Goal: Task Accomplishment & Management: Complete application form

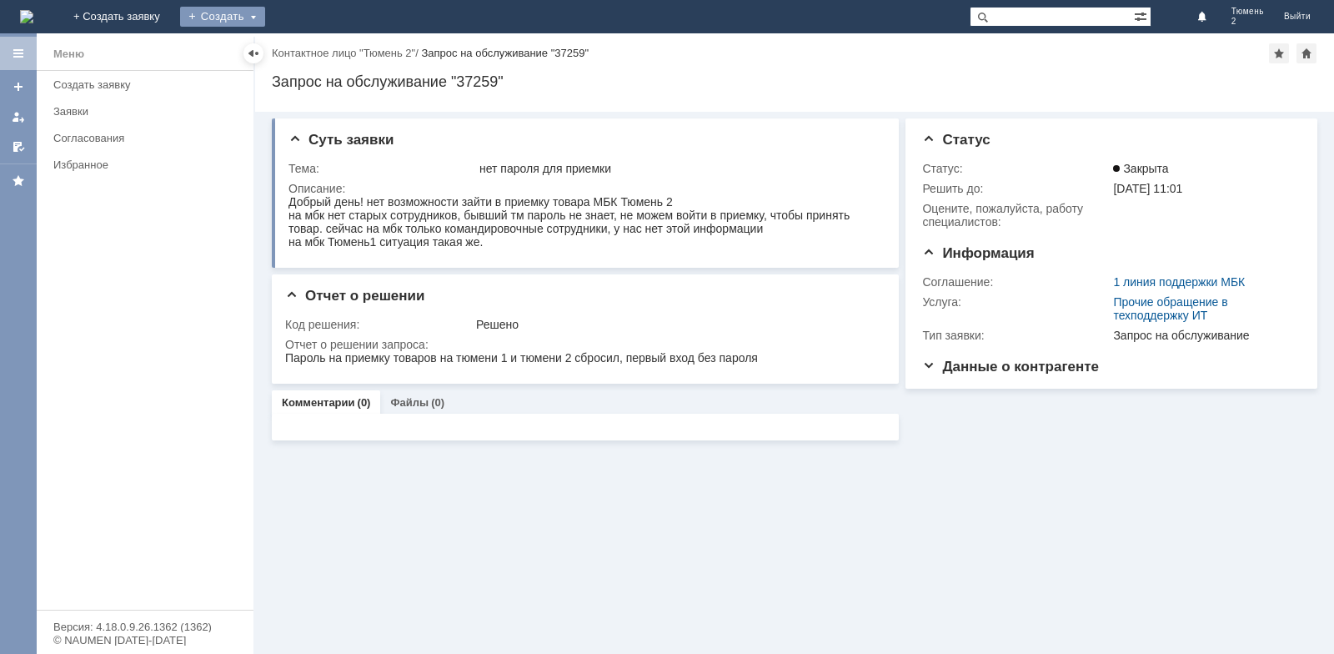
click at [265, 17] on div "Создать" at bounding box center [222, 17] width 85 height 20
click at [310, 52] on link "Заявка" at bounding box center [246, 50] width 127 height 20
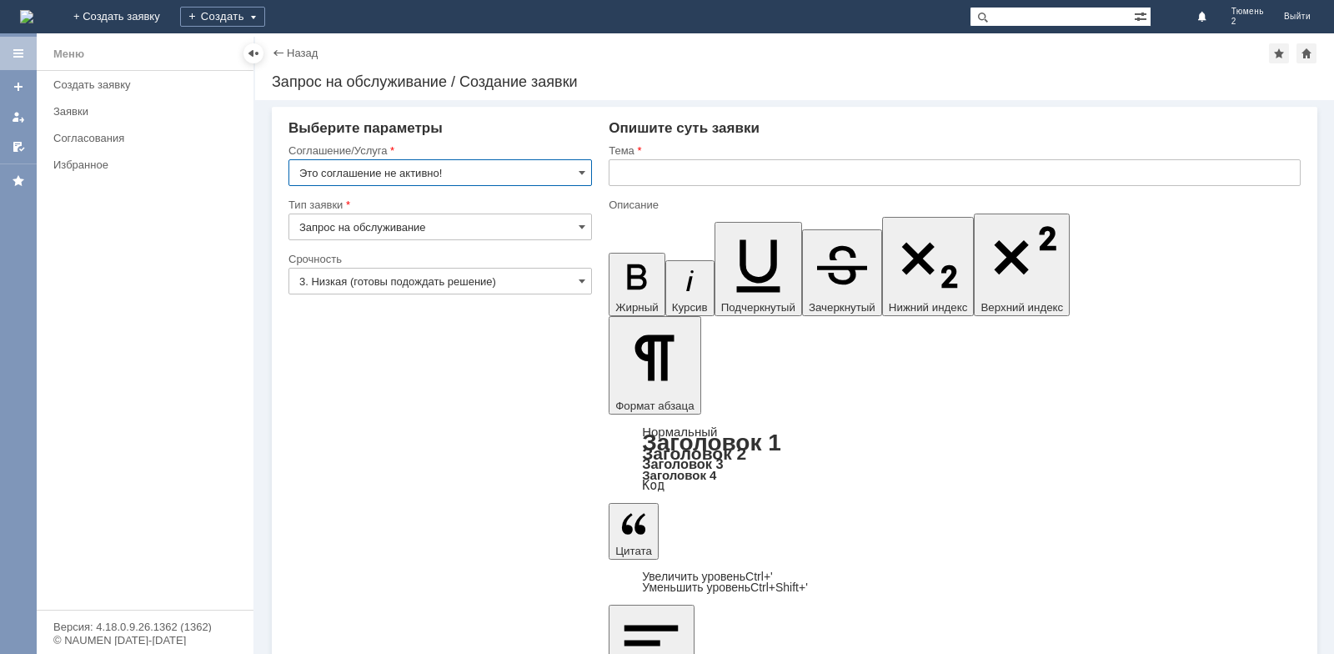
click at [579, 164] on input "Это соглашение не активно!" at bounding box center [439, 172] width 303 height 27
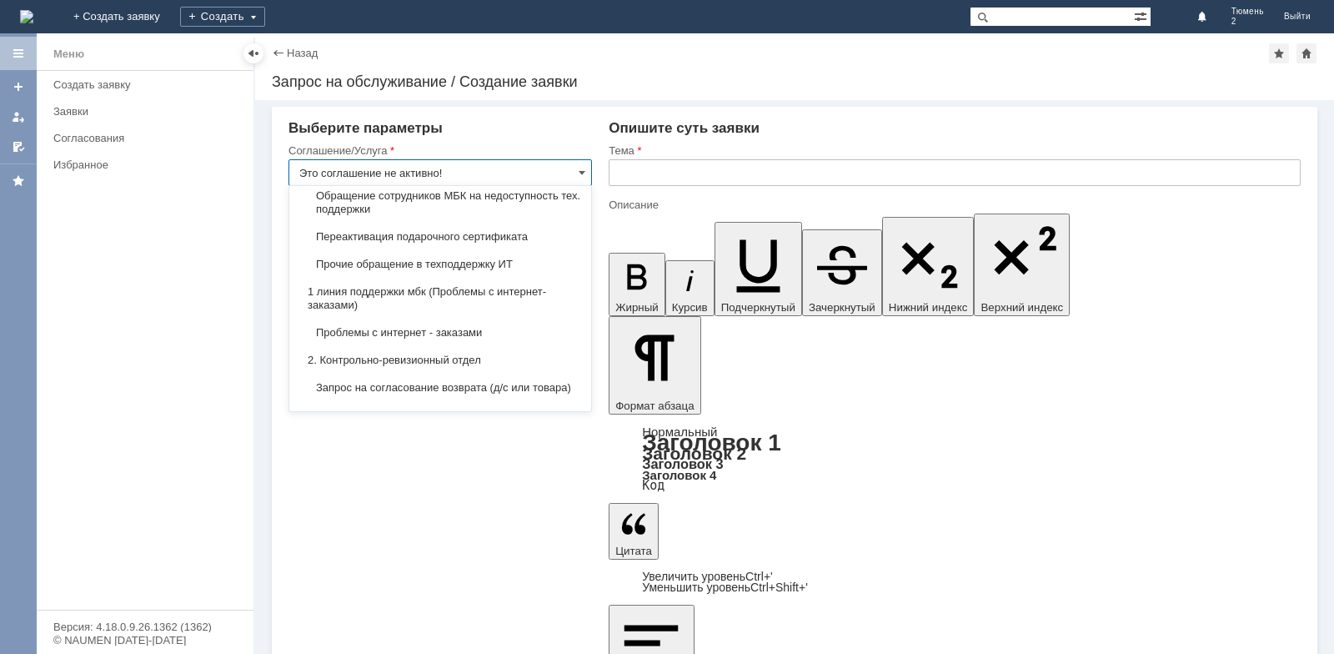
scroll to position [100, 0]
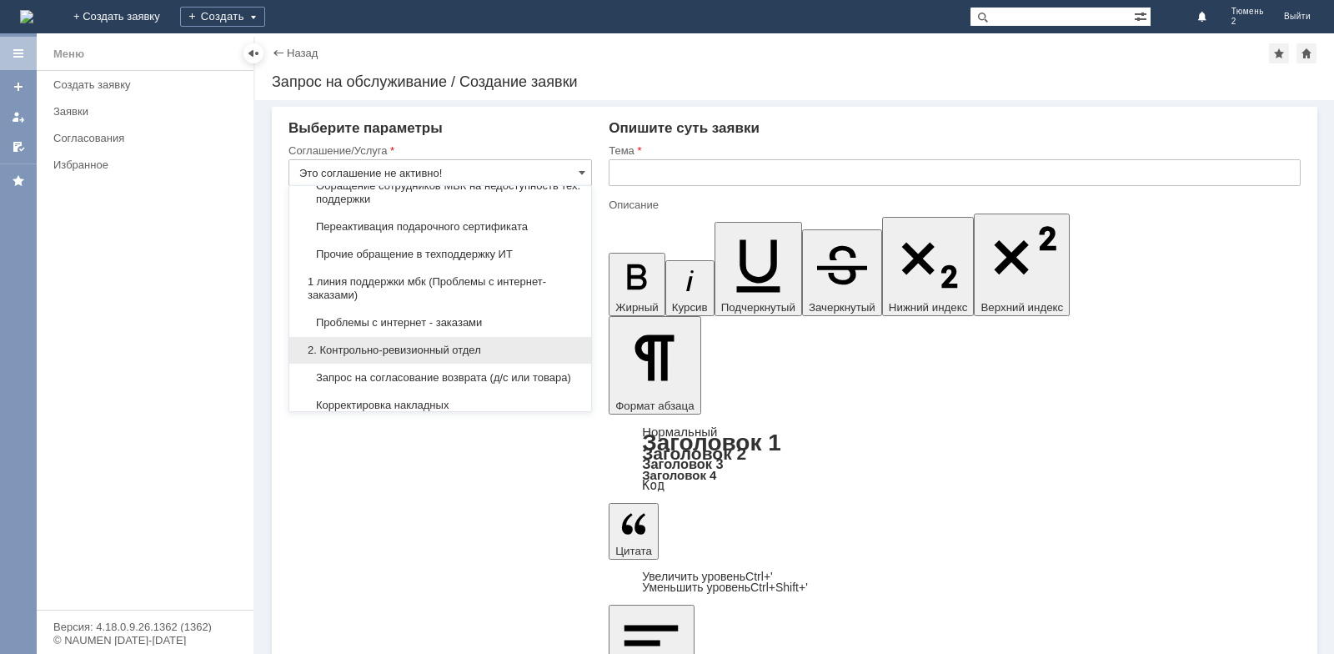
click at [458, 353] on span "2. Контрольно-ревизионный отдел" at bounding box center [440, 350] width 282 height 13
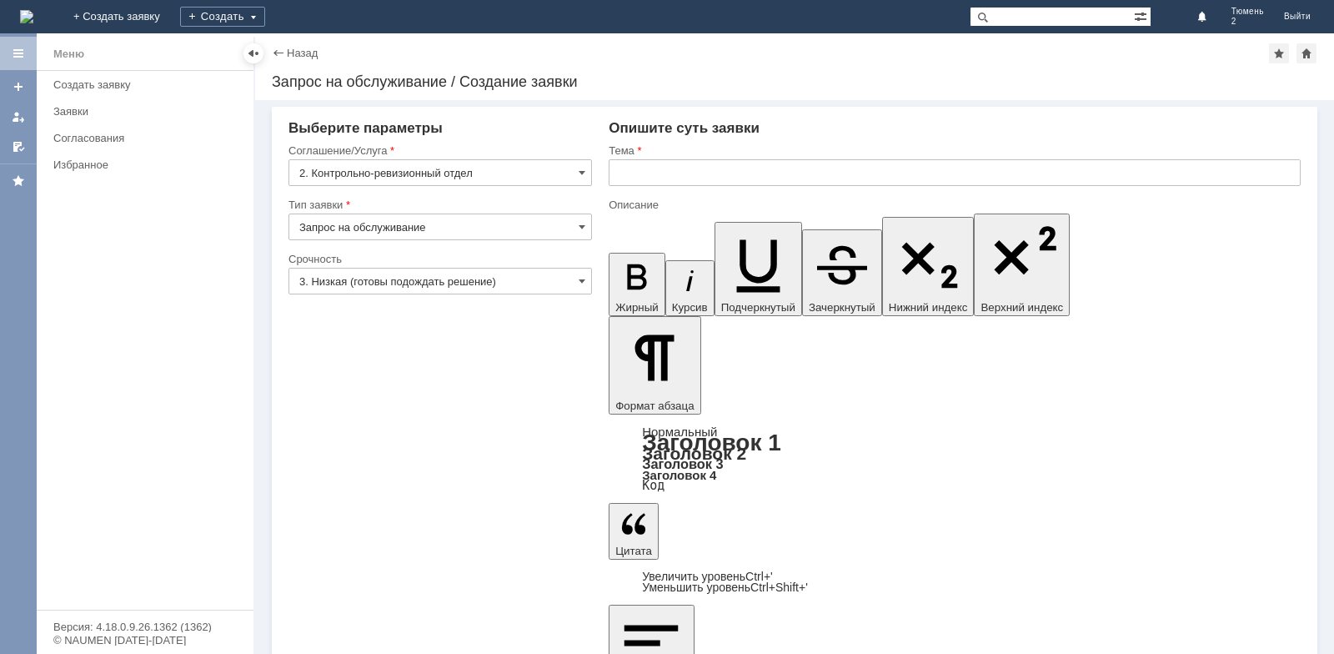
type input "2. Контрольно-ревизионный отдел"
click at [96, 107] on div "Заявки" at bounding box center [148, 111] width 190 height 13
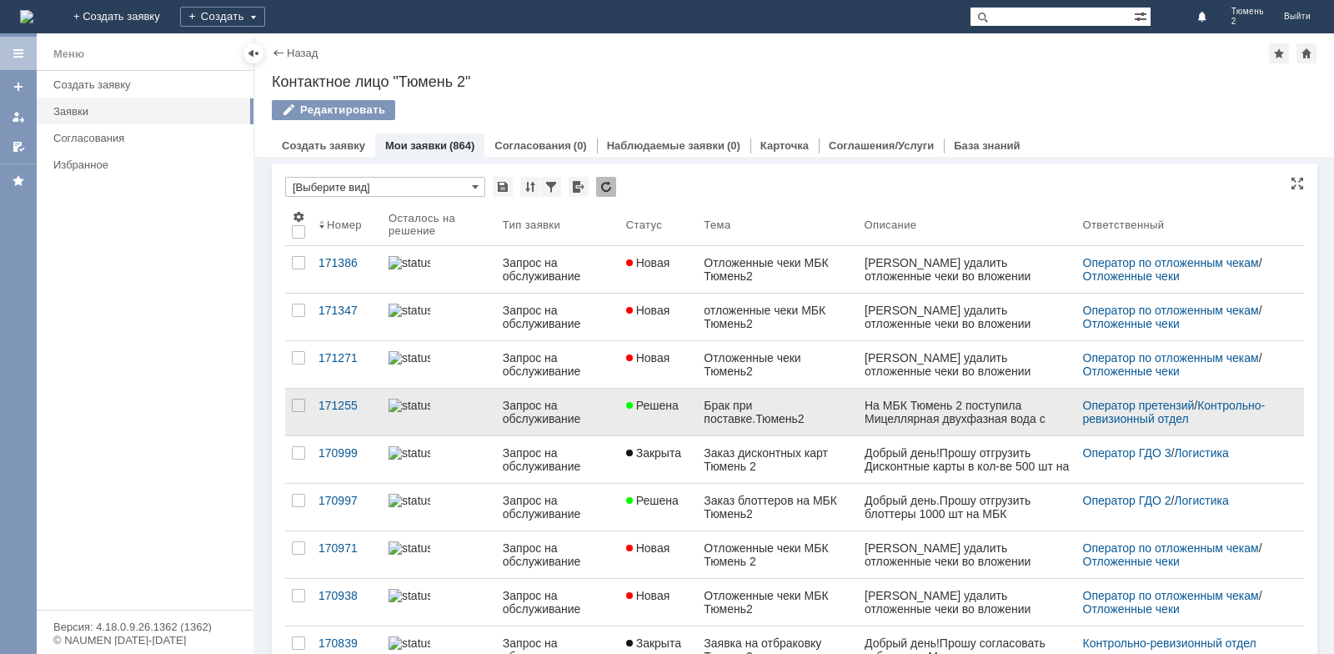
click at [777, 419] on div "Брак при поставке.Тюмень2" at bounding box center [777, 412] width 147 height 27
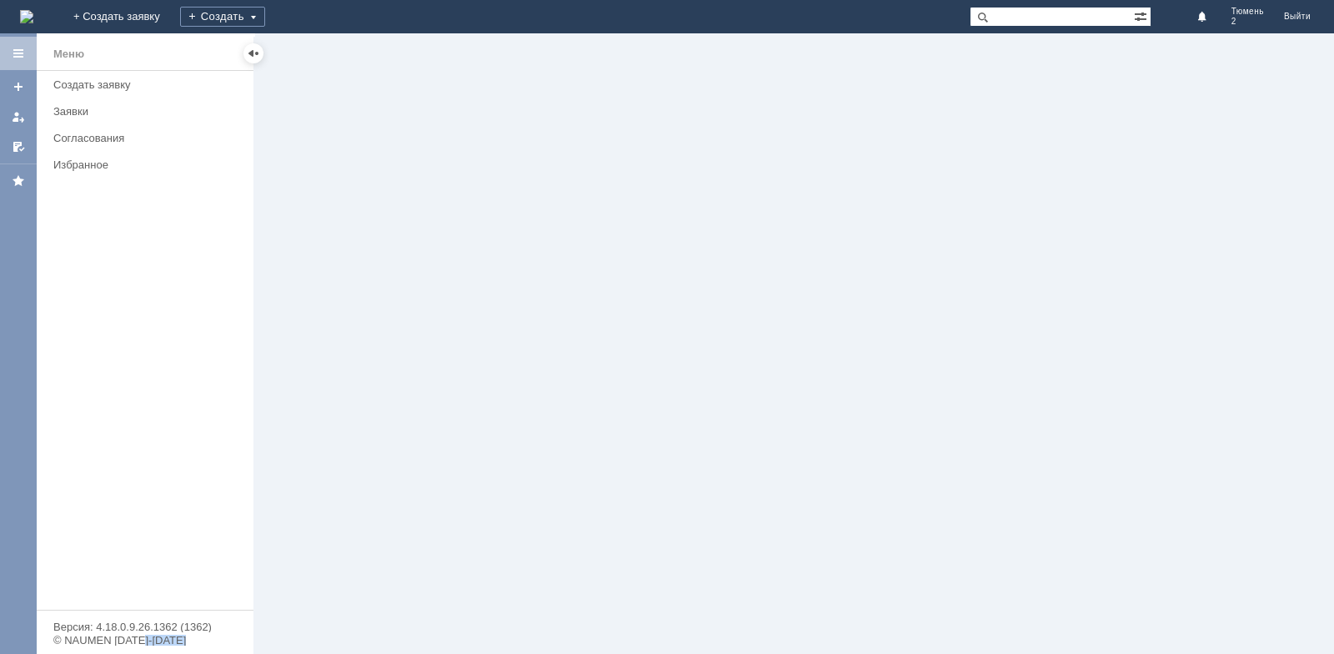
click at [777, 419] on div at bounding box center [794, 343] width 1079 height 620
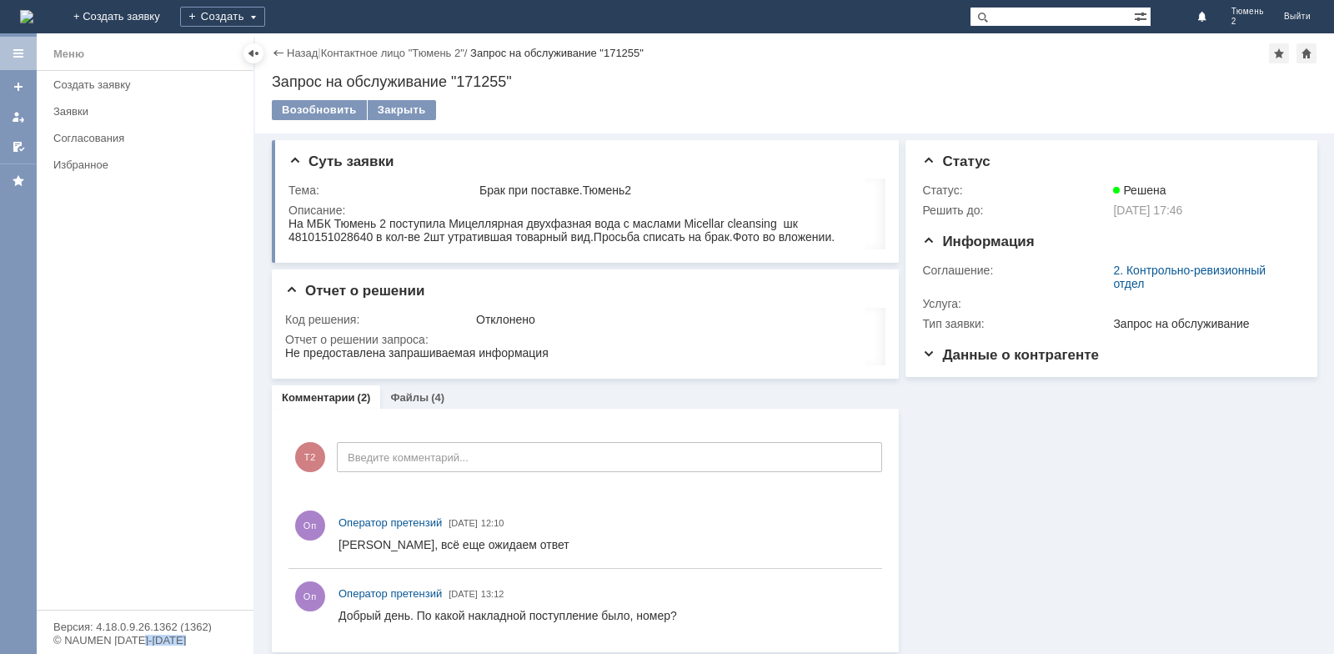
scroll to position [7, 0]
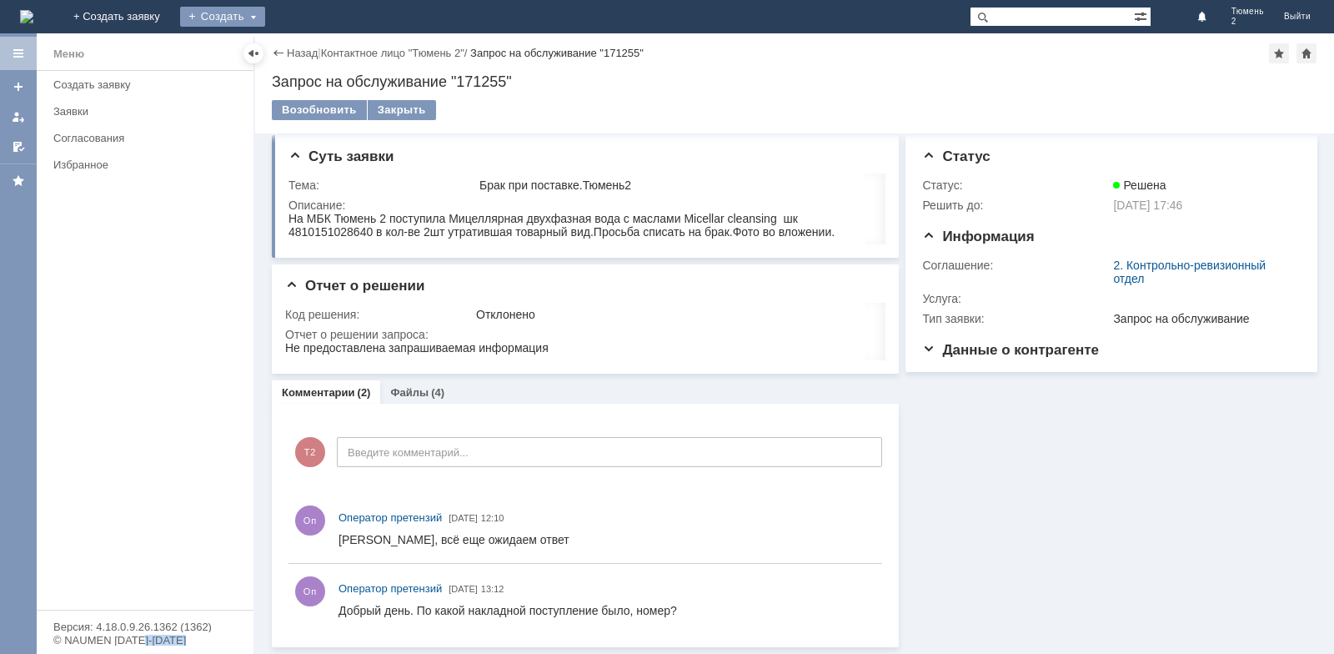
click at [265, 18] on div "Создать" at bounding box center [222, 17] width 85 height 20
click at [310, 49] on link "Заявка" at bounding box center [246, 50] width 127 height 20
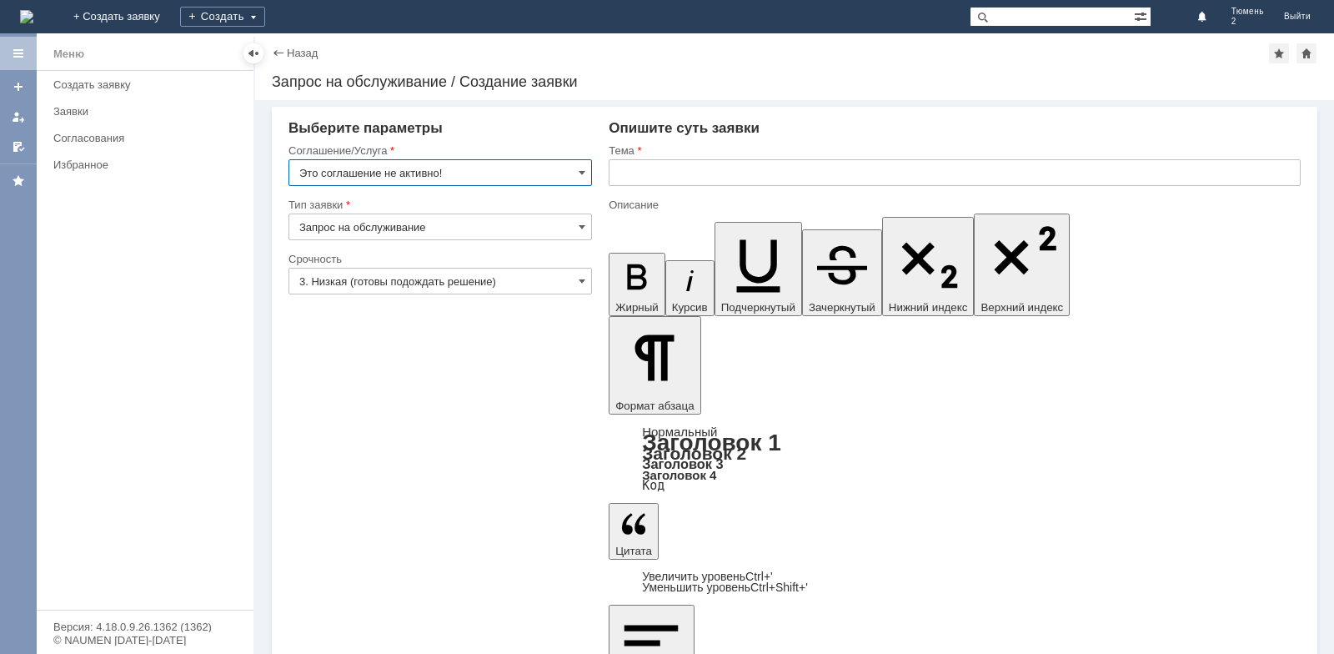
click at [586, 224] on input "Запрос на обслуживание" at bounding box center [439, 226] width 303 height 27
click at [578, 169] on input "Это соглашение не активно!" at bounding box center [439, 172] width 303 height 27
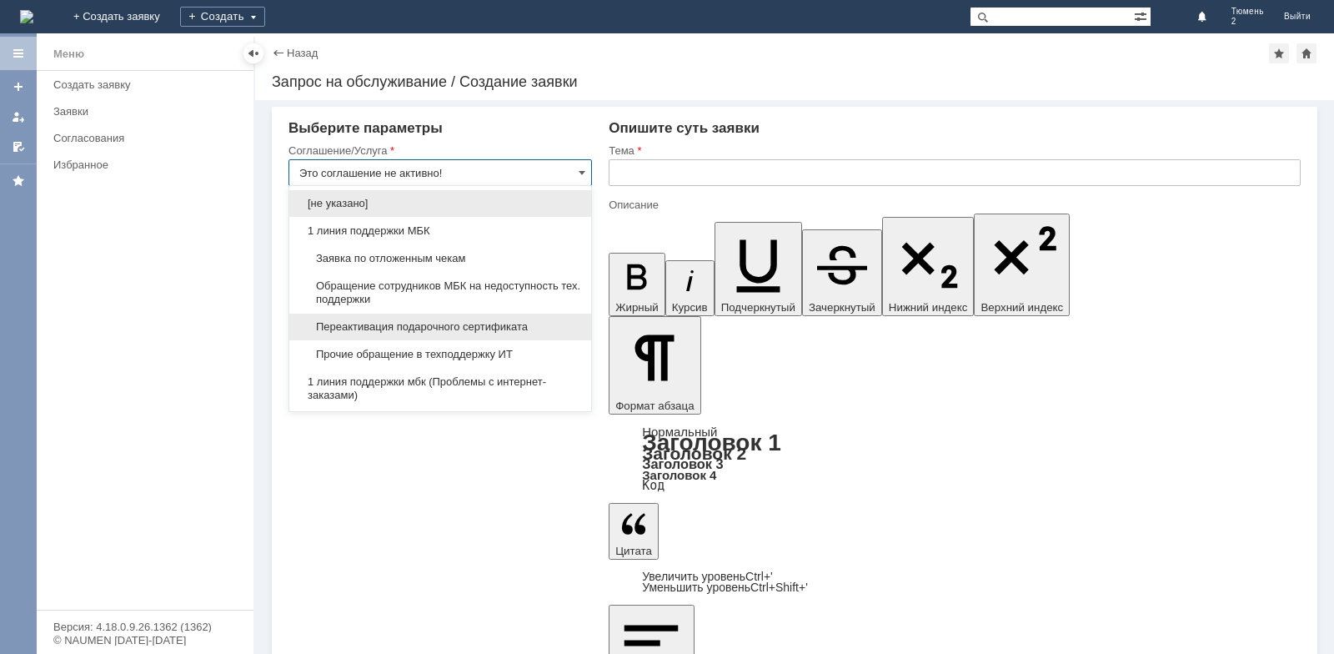
type input "Запрос на обслуживание"
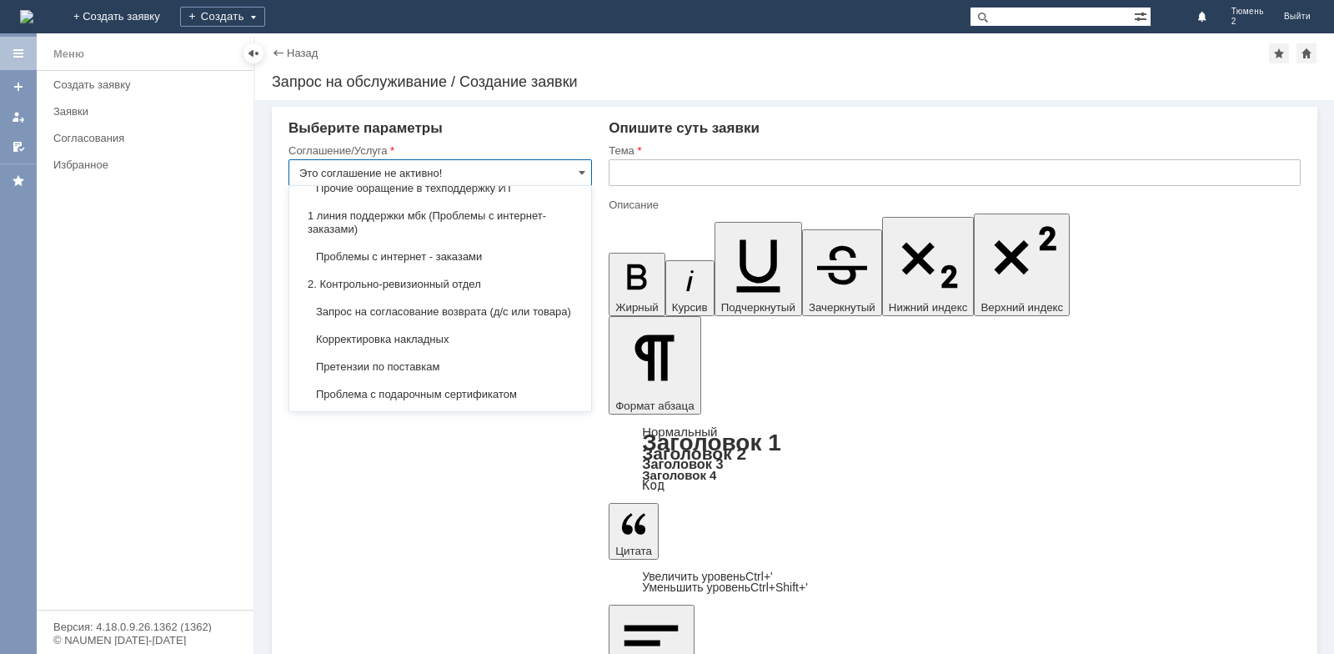
scroll to position [167, 0]
click at [453, 278] on span "2. Контрольно-ревизионный отдел" at bounding box center [440, 283] width 282 height 13
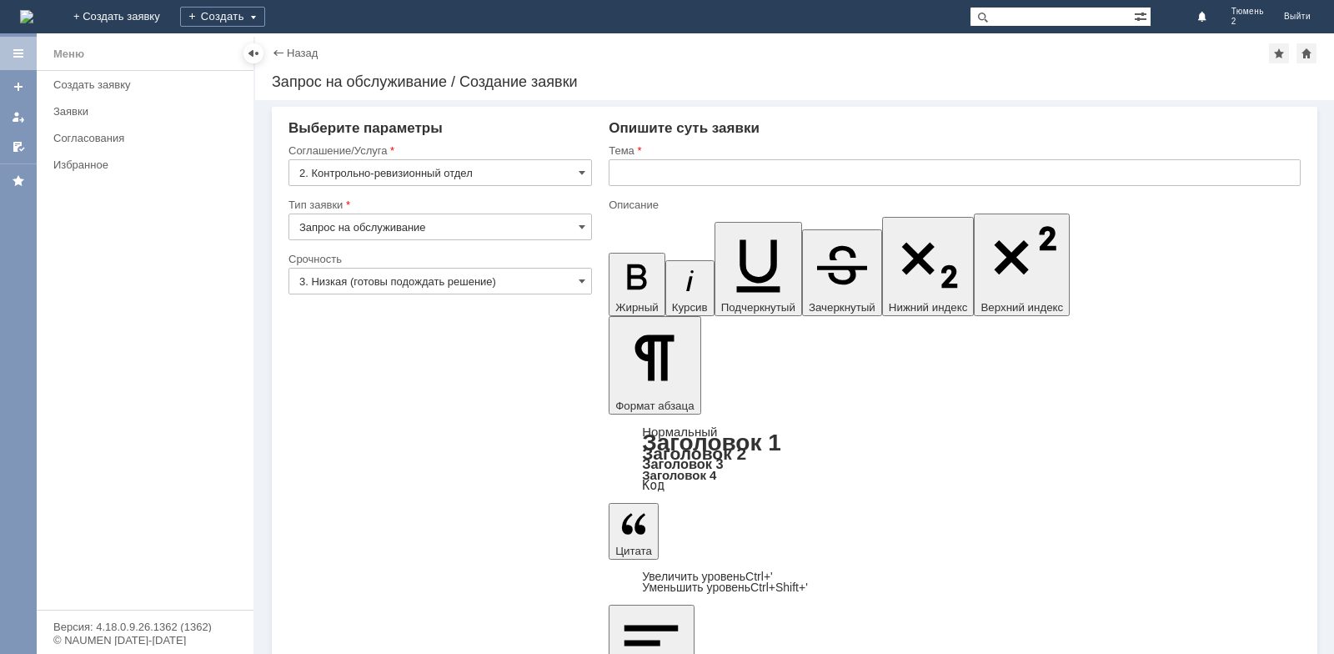
type input "2. Контрольно-ревизионный отдел"
click at [630, 174] on input "text" at bounding box center [955, 172] width 692 height 27
type input "Брак при поставке"
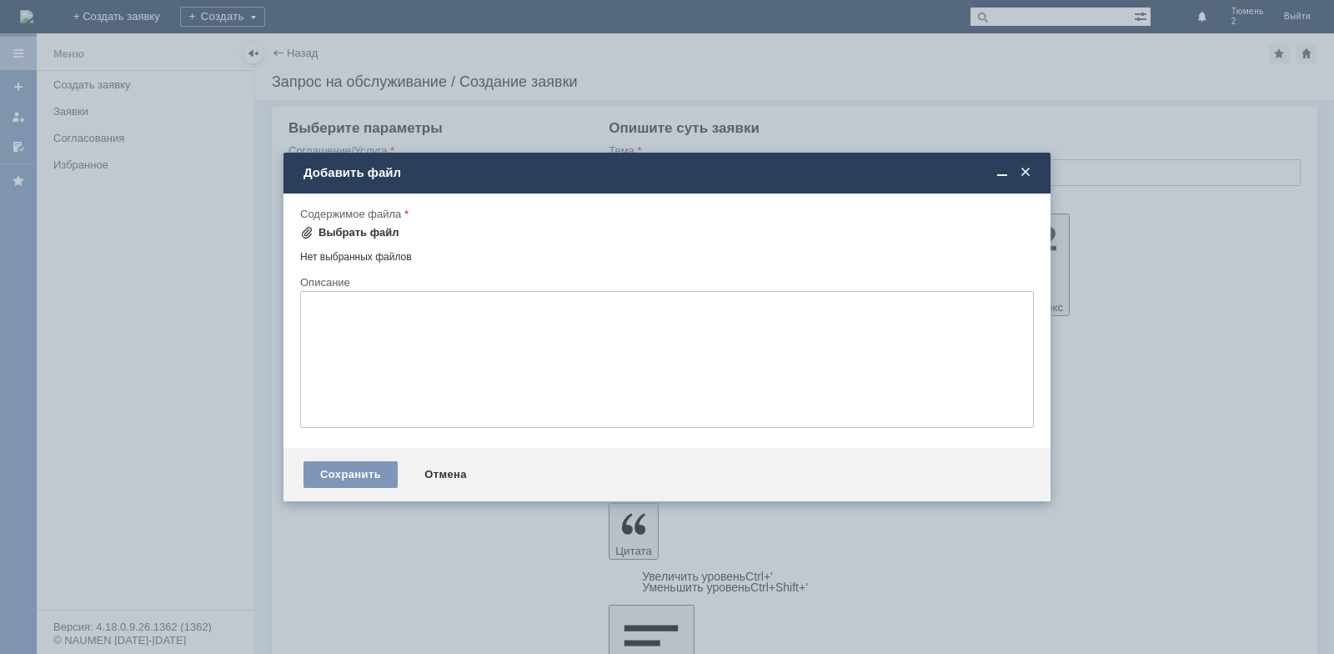
click at [305, 229] on span at bounding box center [306, 232] width 13 height 13
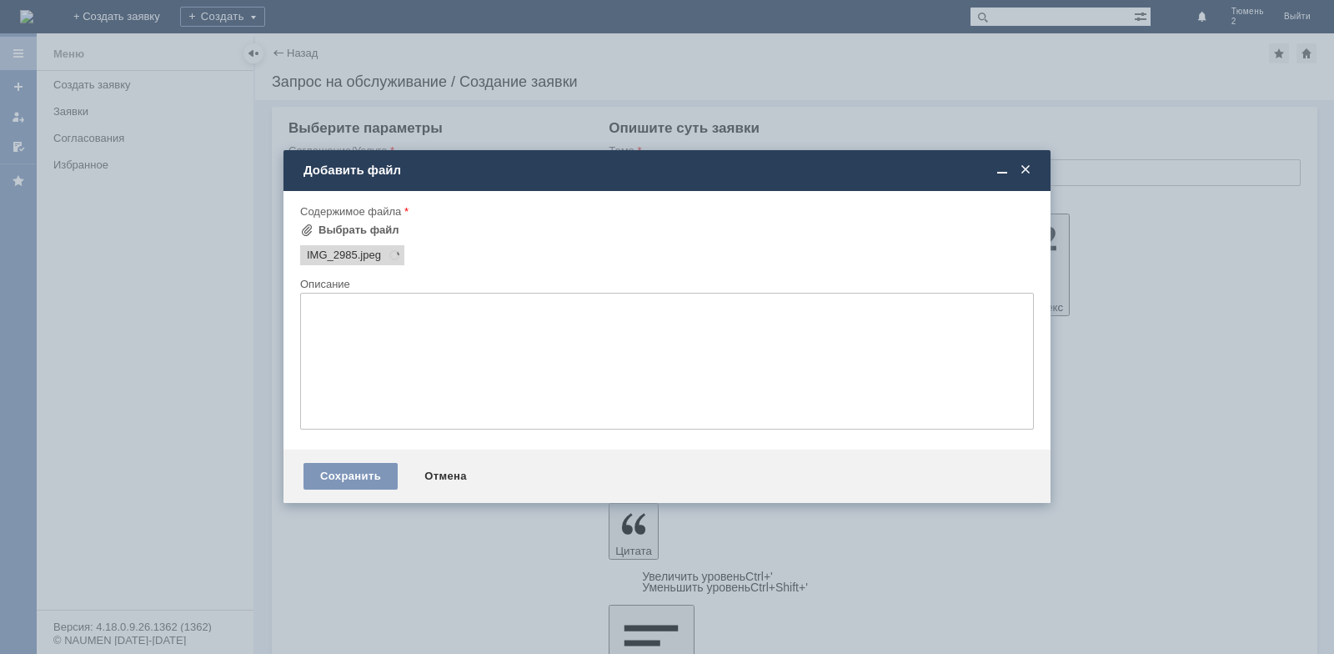
scroll to position [0, 0]
click at [318, 228] on div "Выбрать файл" at bounding box center [358, 229] width 81 height 13
click at [352, 229] on div "Выбрать файл" at bounding box center [358, 229] width 81 height 13
click at [351, 224] on div "Выбрать файл" at bounding box center [358, 229] width 81 height 13
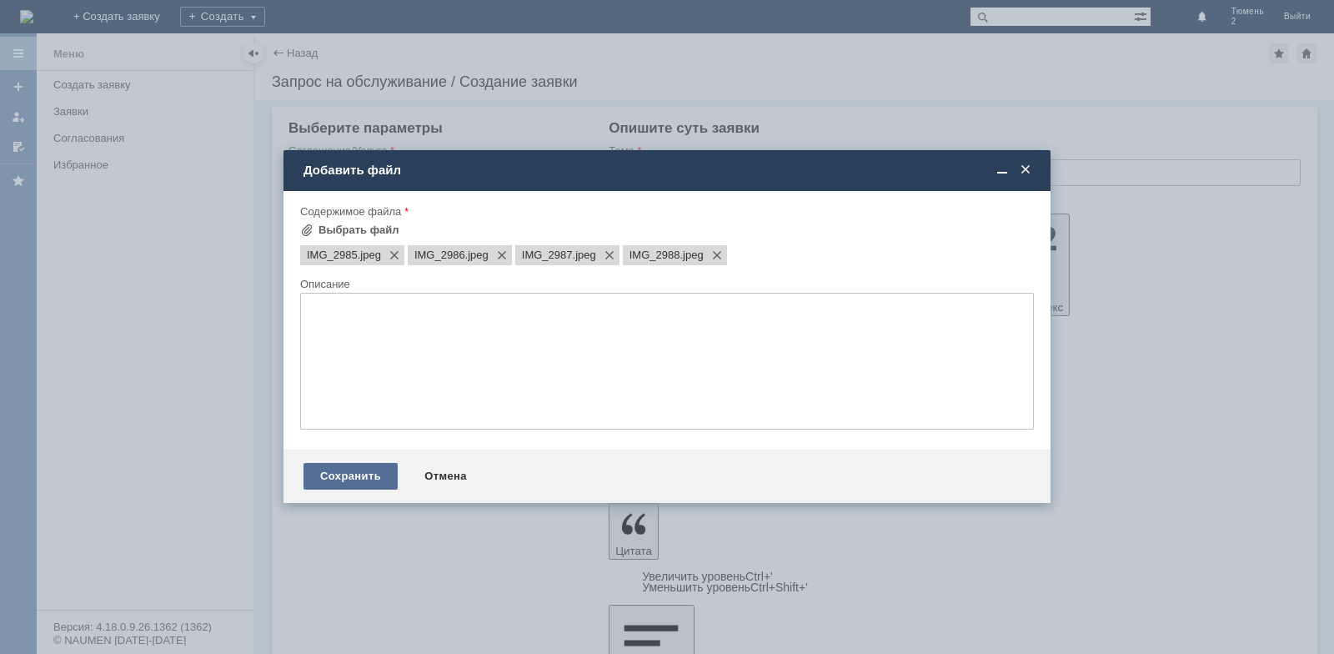
click at [365, 479] on div "Сохранить" at bounding box center [350, 476] width 94 height 27
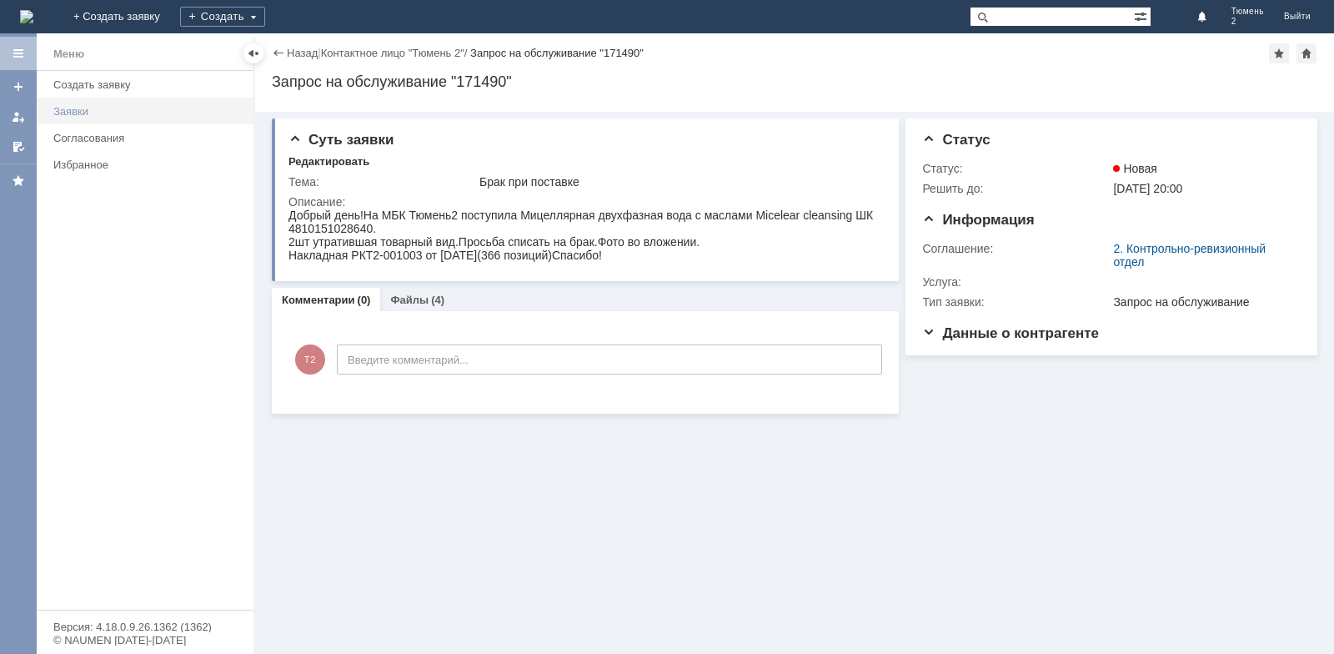
click at [123, 112] on div "Заявки" at bounding box center [148, 111] width 190 height 13
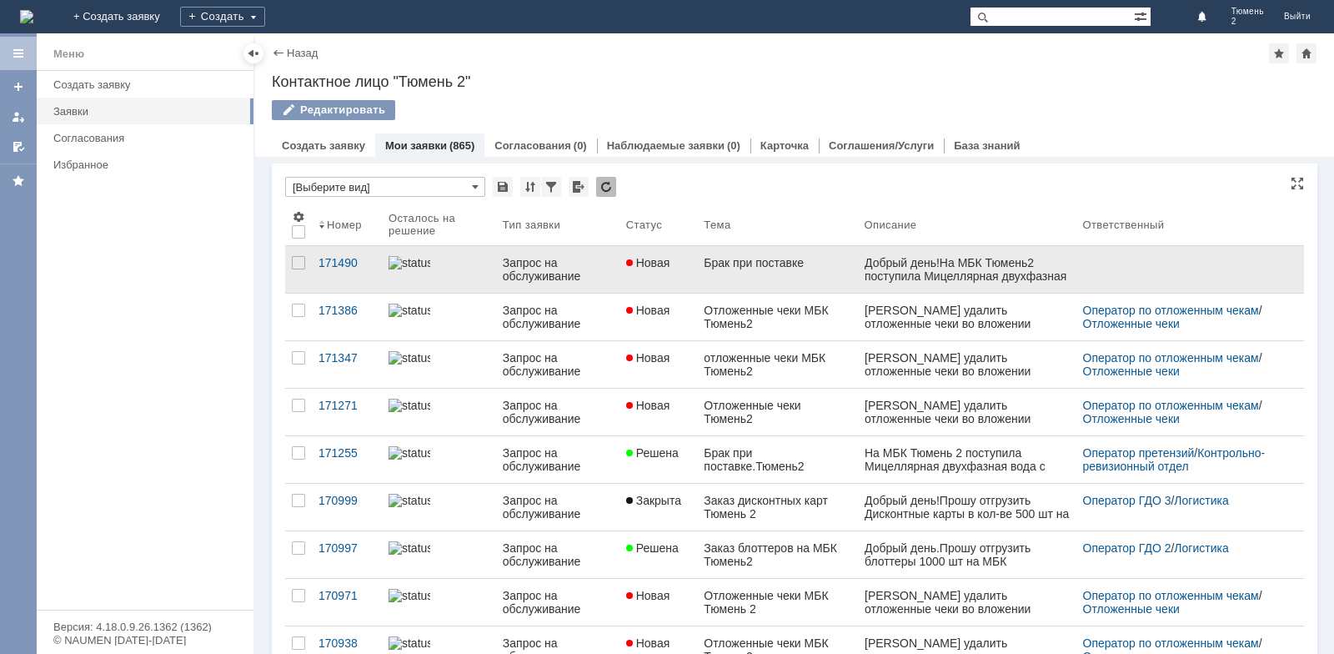
click at [545, 263] on div "Запрос на обслуживание" at bounding box center [558, 269] width 110 height 27
